Goal: Transaction & Acquisition: Purchase product/service

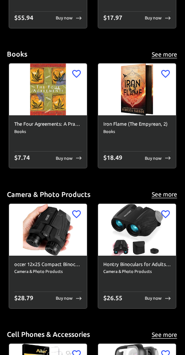
scroll to position [755, 0]
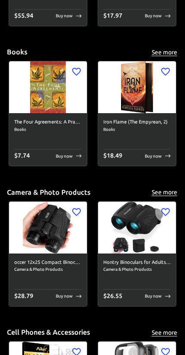
click at [69, 270] on span "Camera & Photo Products" at bounding box center [47, 269] width 67 height 7
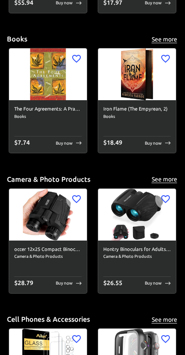
scroll to position [741, 0]
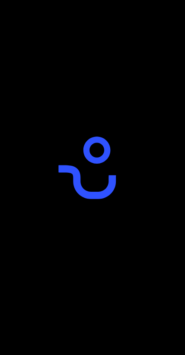
click at [36, 160] on div at bounding box center [92, 177] width 185 height 355
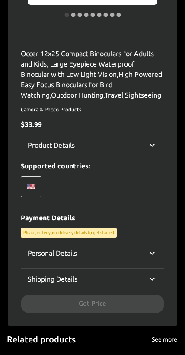
scroll to position [204, 0]
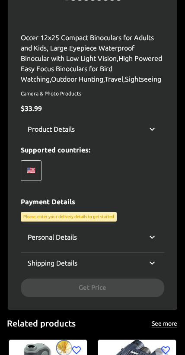
click at [144, 236] on div "Personal Details" at bounding box center [87, 237] width 119 height 10
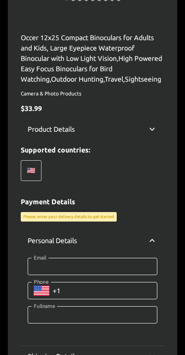
click at [145, 237] on div "Personal Details" at bounding box center [87, 240] width 119 height 10
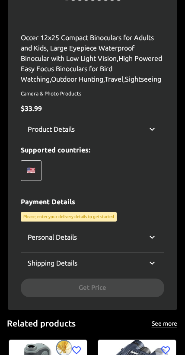
click at [145, 262] on div "Shipping Details" at bounding box center [87, 263] width 119 height 10
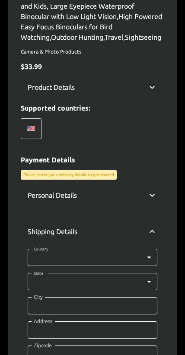
click at [135, 227] on div "Shipping Details" at bounding box center [87, 231] width 119 height 10
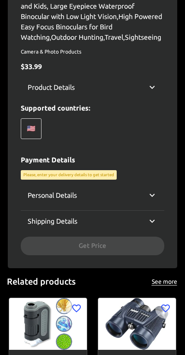
click at [127, 174] on div "Occer 12x25 Compact Binoculars for Adults and Kids, Large Eyepiece Waterproof B…" at bounding box center [92, 123] width 143 height 264
click at [33, 173] on p "Please, enter your delivery details to get started" at bounding box center [68, 175] width 91 height 6
click at [145, 198] on div "Personal Details" at bounding box center [87, 195] width 119 height 10
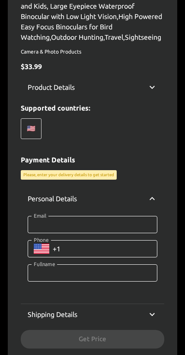
click at [147, 198] on div "Personal Details" at bounding box center [92, 199] width 143 height 28
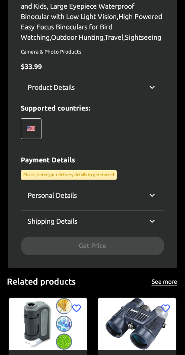
click at [138, 223] on div "Shipping Details" at bounding box center [87, 221] width 119 height 10
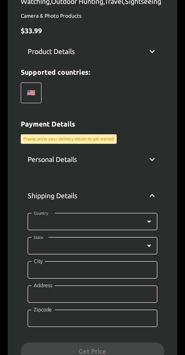
scroll to position [323, 0]
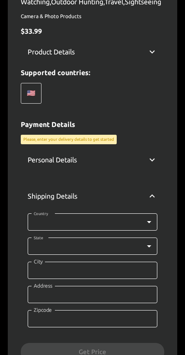
click at [126, 222] on body "0 Cart 0 Favorites 🇺🇸 US ​ all products amazon devices & accessories appliances…" at bounding box center [92, 118] width 185 height 882
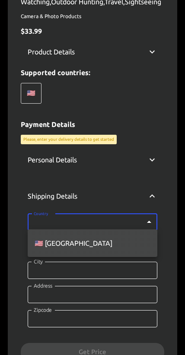
click at [129, 220] on div at bounding box center [92, 177] width 185 height 355
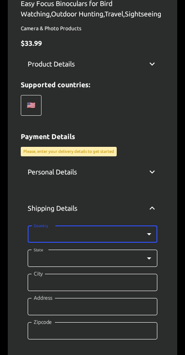
scroll to position [60, 0]
